Goal: Task Accomplishment & Management: Manage account settings

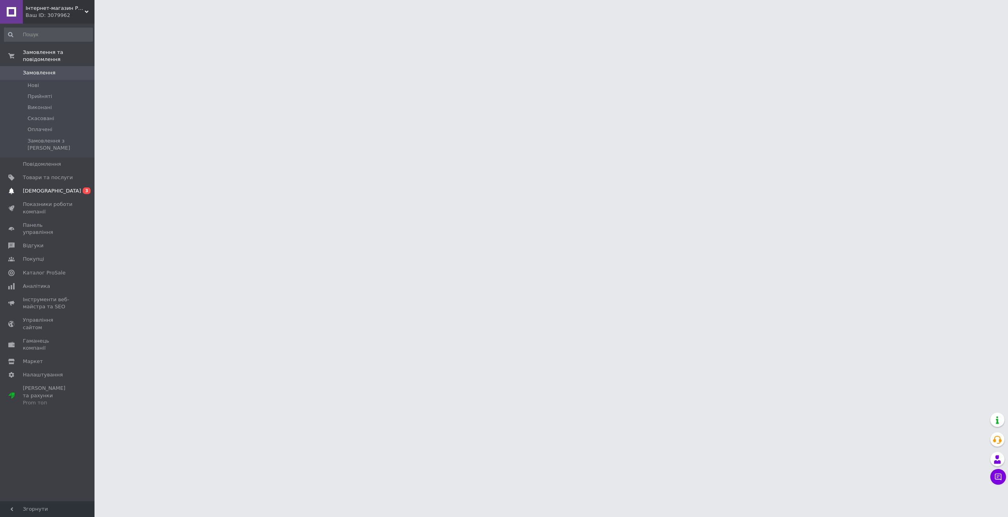
click at [35, 187] on span "[DEMOGRAPHIC_DATA]" at bounding box center [52, 190] width 58 height 7
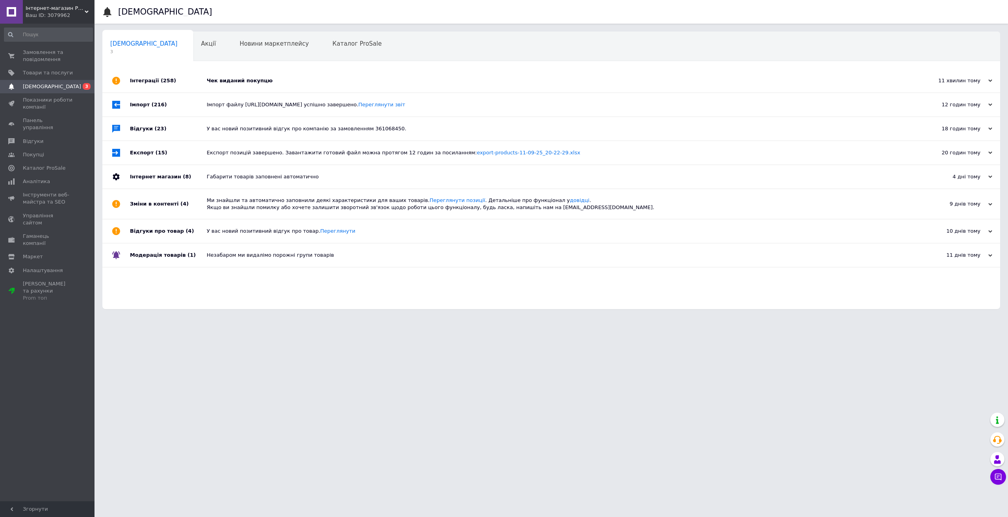
click at [231, 84] on div "Чек виданий покупцю" at bounding box center [560, 81] width 707 height 24
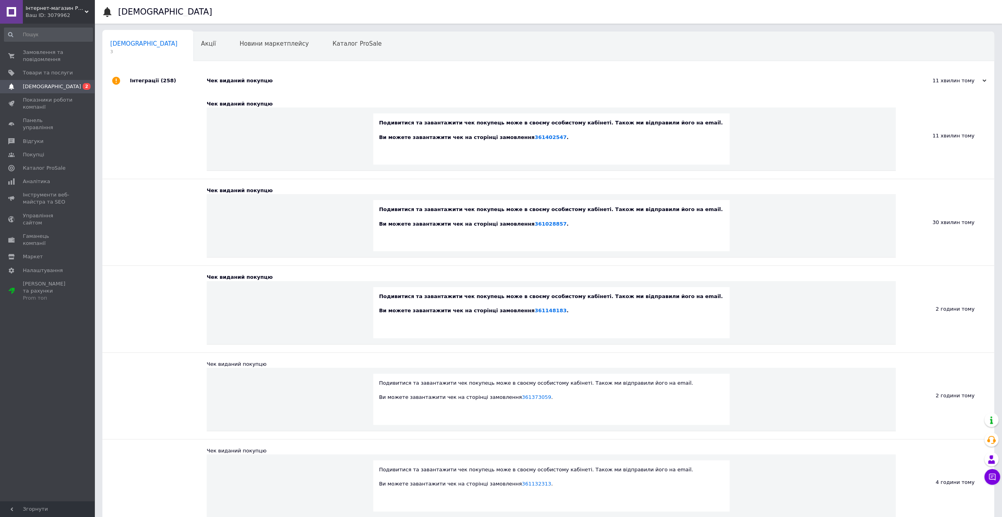
click at [231, 84] on div "Чек виданий покупцю" at bounding box center [557, 81] width 701 height 24
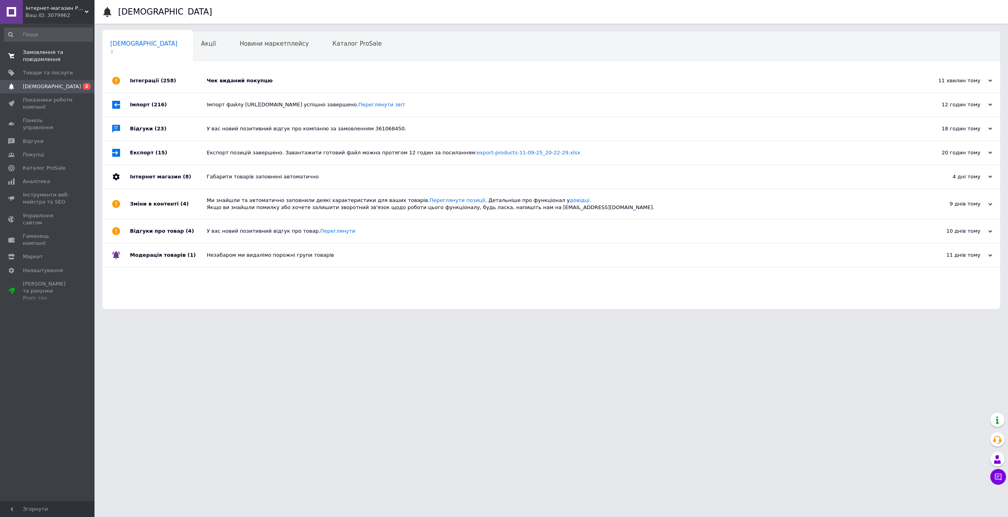
click at [43, 57] on span "Замовлення та повідомлення" at bounding box center [48, 56] width 50 height 14
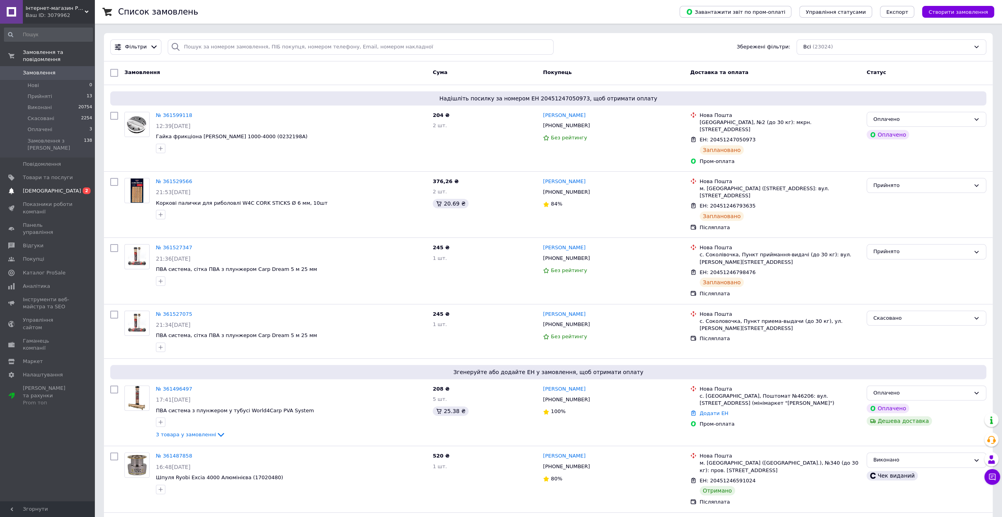
click at [50, 187] on span "[DEMOGRAPHIC_DATA]" at bounding box center [52, 190] width 58 height 7
